Goal: Register for event/course: Register for event/course

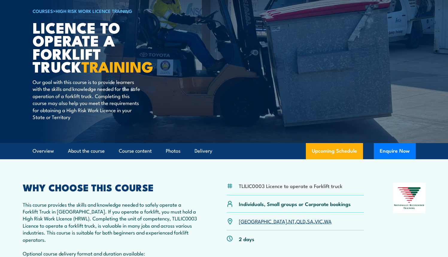
scroll to position [47, 0]
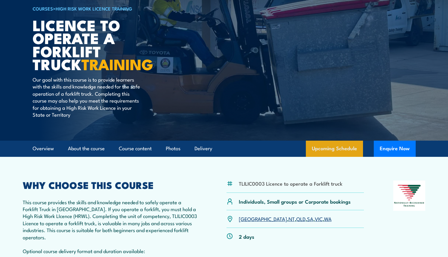
click at [330, 152] on link "Upcoming Schedule" at bounding box center [334, 148] width 57 height 16
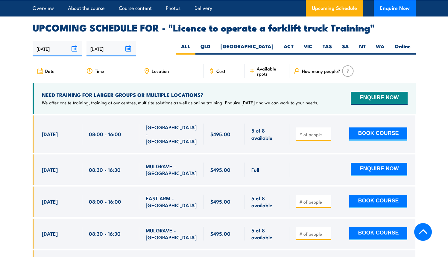
scroll to position [983, 0]
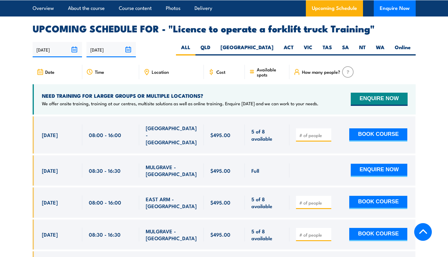
click at [347, 44] on label "SA" at bounding box center [345, 50] width 17 height 12
click at [349, 44] on input "SA" at bounding box center [351, 46] width 4 height 4
radio input "true"
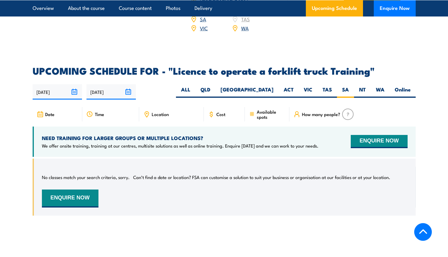
scroll to position [939, 0]
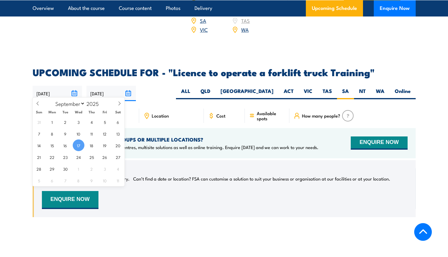
click at [72, 90] on input "[DATE]" at bounding box center [57, 93] width 49 height 15
click at [193, 94] on div "[DATE] [DATE]" at bounding box center [224, 93] width 383 height 15
